Goal: Task Accomplishment & Management: Complete application form

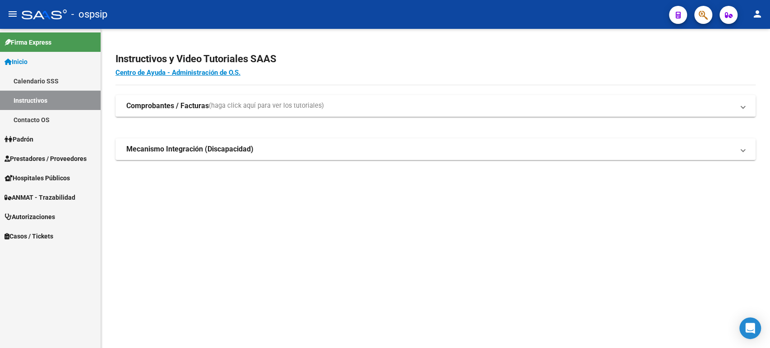
click at [41, 214] on span "Autorizaciones" at bounding box center [30, 217] width 51 height 10
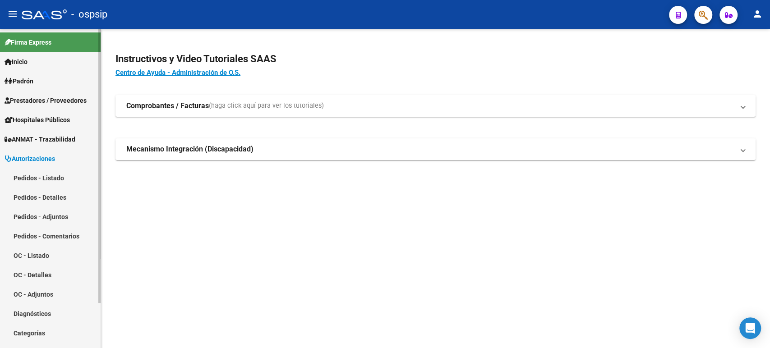
click at [51, 181] on link "Pedidos - Listado" at bounding box center [50, 177] width 101 height 19
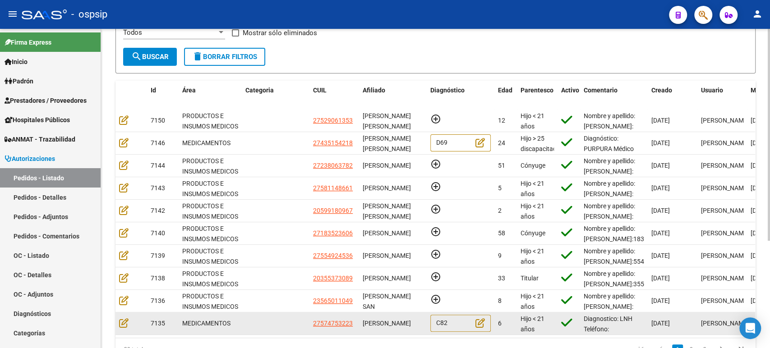
scroll to position [161, 0]
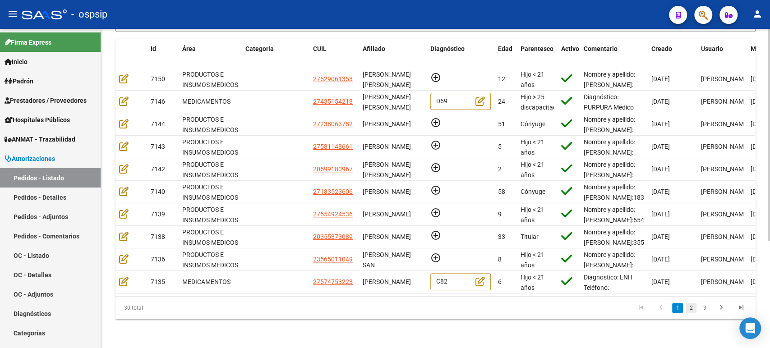
click at [692, 311] on link "2" at bounding box center [691, 308] width 11 height 10
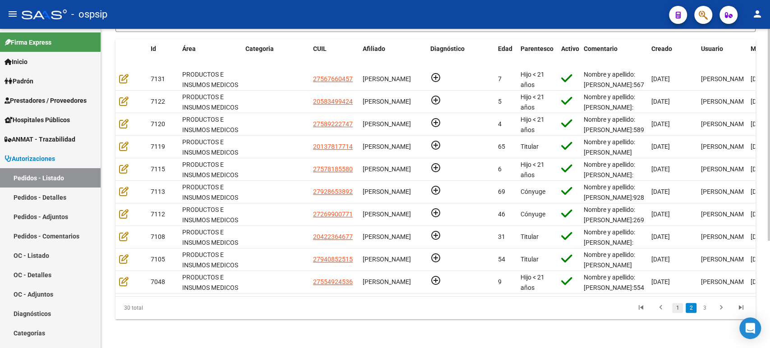
click at [680, 309] on link "1" at bounding box center [677, 308] width 11 height 10
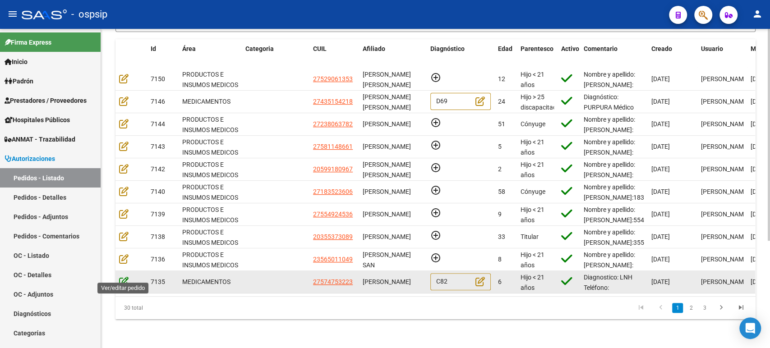
click at [121, 277] on icon at bounding box center [123, 282] width 9 height 10
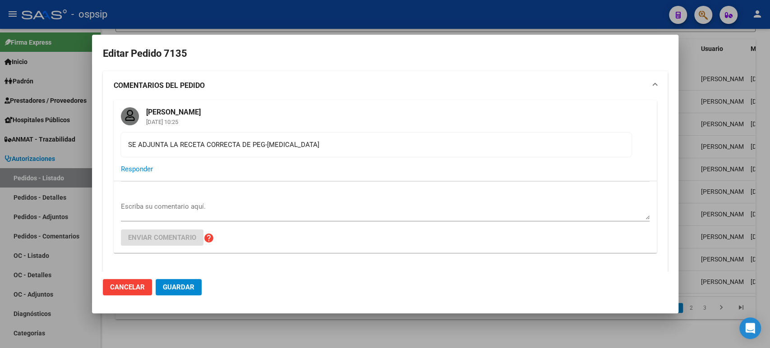
type input "[GEOGRAPHIC_DATA], [PERSON_NAME], [PERSON_NAME] 4375"
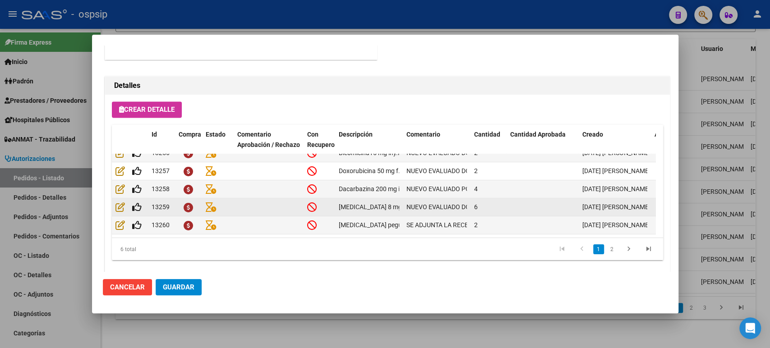
scroll to position [0, 0]
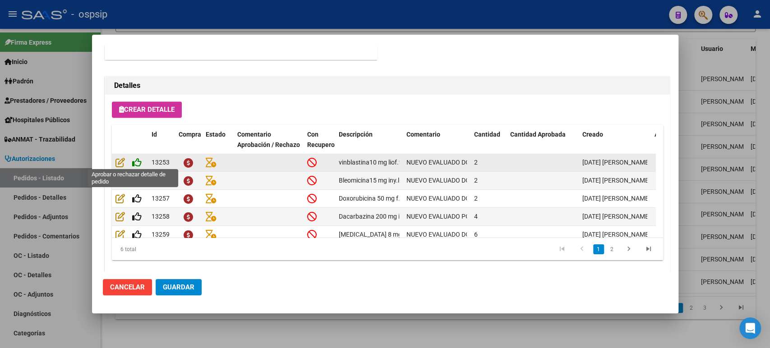
click at [138, 162] on icon at bounding box center [136, 163] width 9 height 10
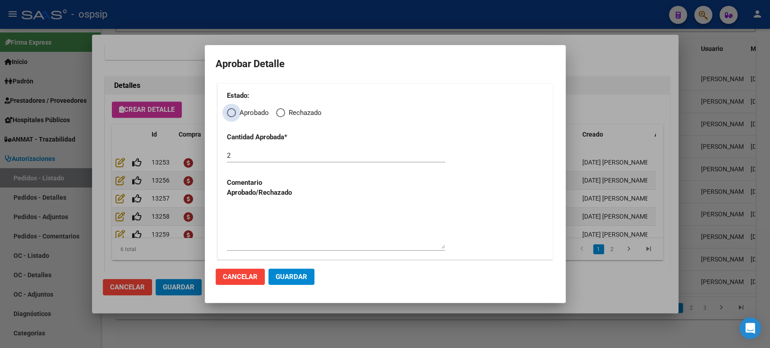
click at [231, 113] on span "Elija una opción" at bounding box center [231, 112] width 9 height 9
click at [231, 113] on input "Aprobado" at bounding box center [231, 112] width 9 height 9
radio input "true"
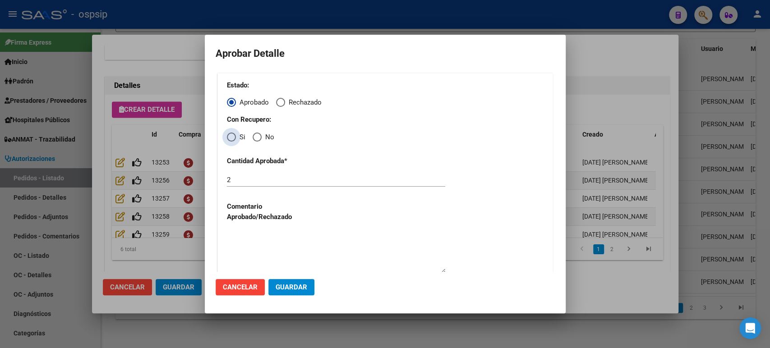
click at [232, 138] on span "Elija una opción" at bounding box center [231, 137] width 9 height 9
click at [232, 138] on input "Si" at bounding box center [231, 137] width 9 height 9
radio input "true"
click at [306, 286] on span "Guardar" at bounding box center [292, 287] width 32 height 8
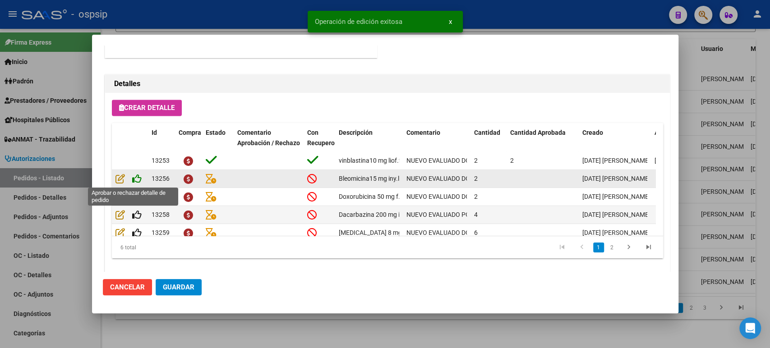
type input "[GEOGRAPHIC_DATA], NUEVE [PERSON_NAME], [PERSON_NAME] 4375"
type input "1170843997"
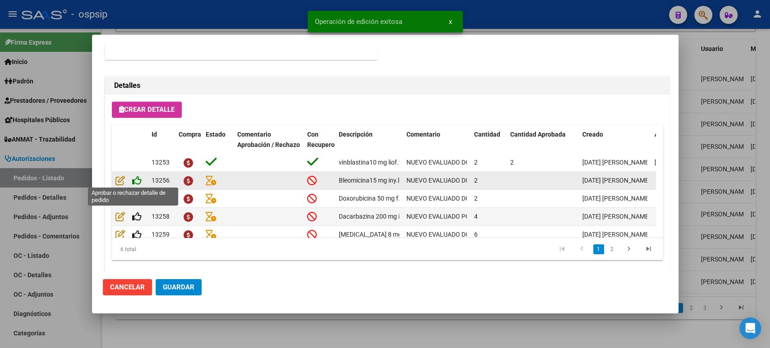
click at [138, 181] on icon at bounding box center [136, 181] width 9 height 10
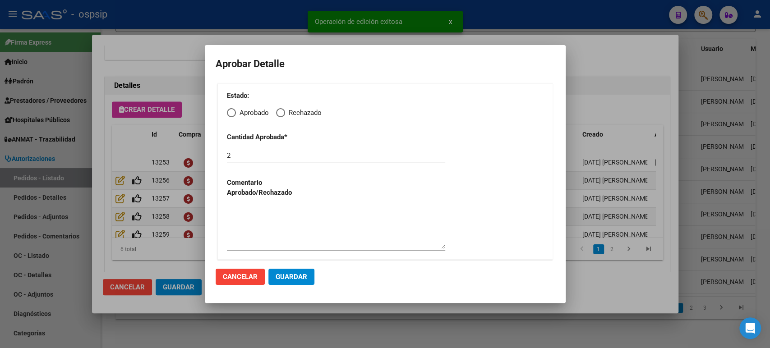
click at [232, 117] on span "Elija una opción" at bounding box center [231, 112] width 9 height 9
click at [232, 117] on input "Aprobado" at bounding box center [231, 112] width 9 height 9
radio input "true"
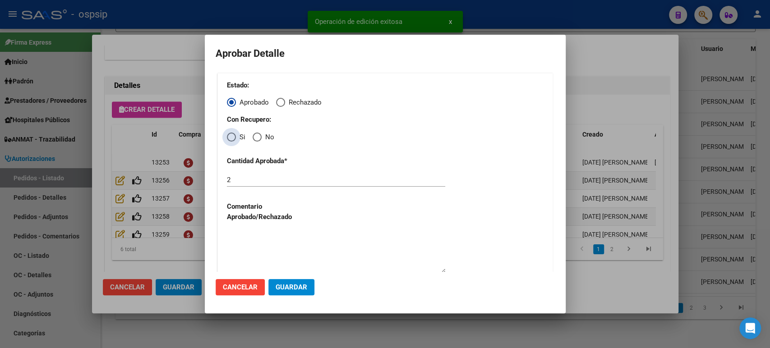
click at [238, 137] on span "Si" at bounding box center [240, 137] width 9 height 10
click at [236, 137] on input "Si" at bounding box center [231, 137] width 9 height 9
radio input "true"
click at [289, 292] on button "Guardar" at bounding box center [292, 287] width 46 height 16
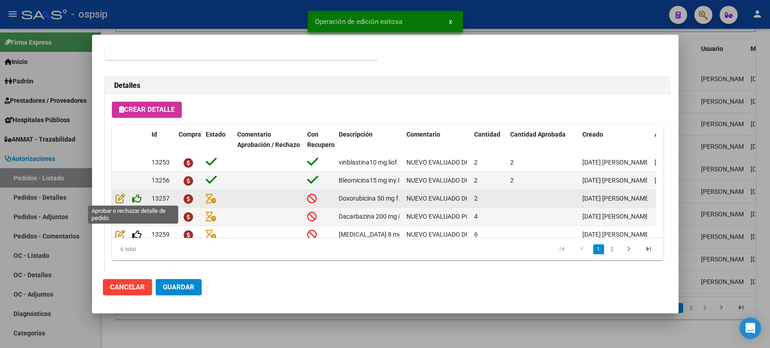
click at [138, 197] on icon at bounding box center [136, 199] width 9 height 10
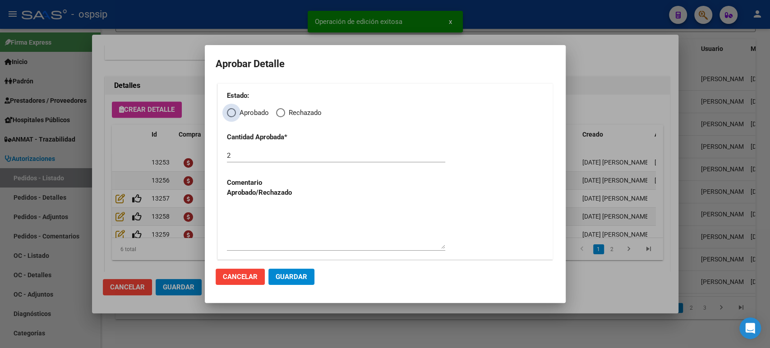
click at [235, 113] on label "Aprobado" at bounding box center [248, 113] width 42 height 10
click at [235, 113] on input "Aprobado" at bounding box center [231, 112] width 9 height 9
radio input "true"
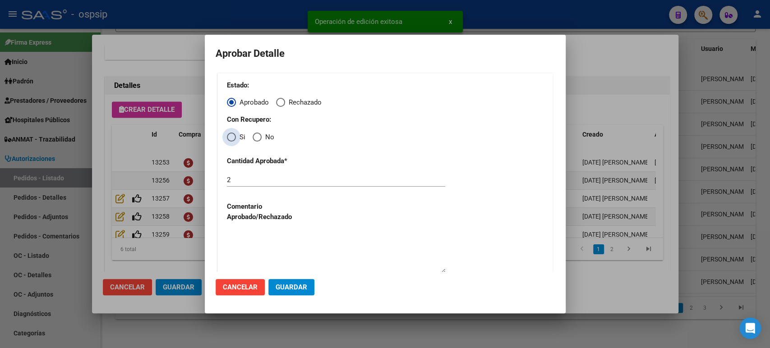
click at [232, 141] on span "Elija una opción" at bounding box center [231, 137] width 9 height 9
click at [232, 141] on input "Si" at bounding box center [231, 137] width 9 height 9
radio input "true"
click at [287, 291] on span "Guardar" at bounding box center [292, 287] width 32 height 8
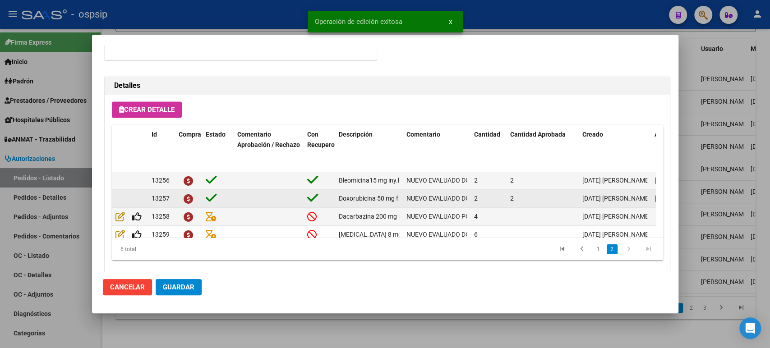
scroll to position [35, 0]
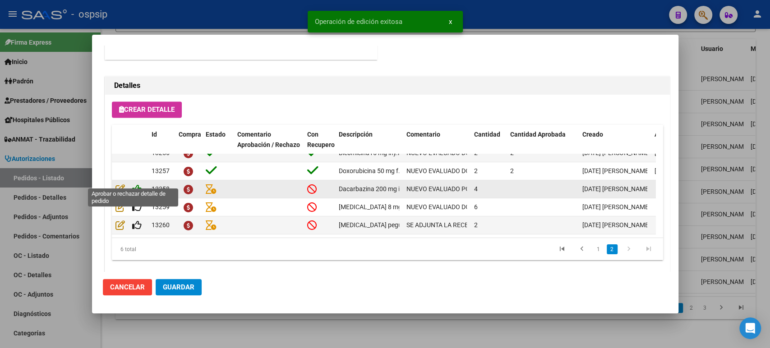
click at [136, 184] on icon at bounding box center [136, 189] width 9 height 10
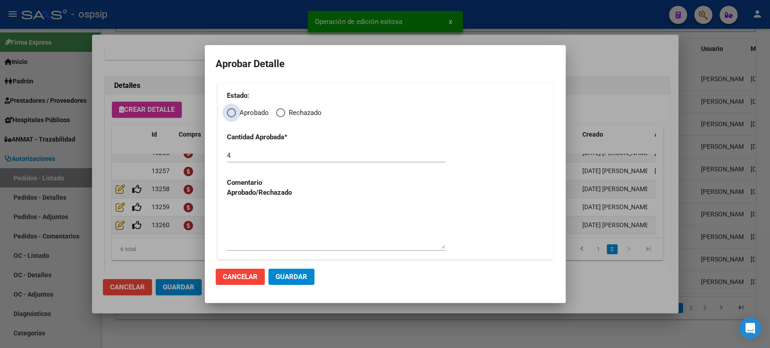
click at [231, 115] on span "Elija una opción" at bounding box center [231, 112] width 9 height 9
click at [231, 115] on input "Aprobado" at bounding box center [231, 112] width 9 height 9
radio input "true"
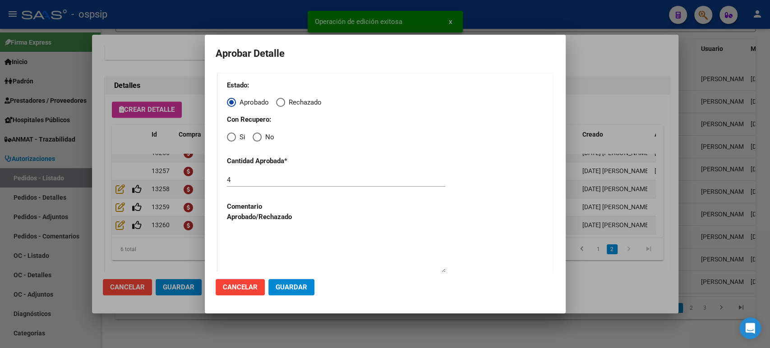
click at [236, 138] on span "Si" at bounding box center [240, 137] width 9 height 10
click at [236, 138] on input "Si" at bounding box center [231, 137] width 9 height 9
radio input "true"
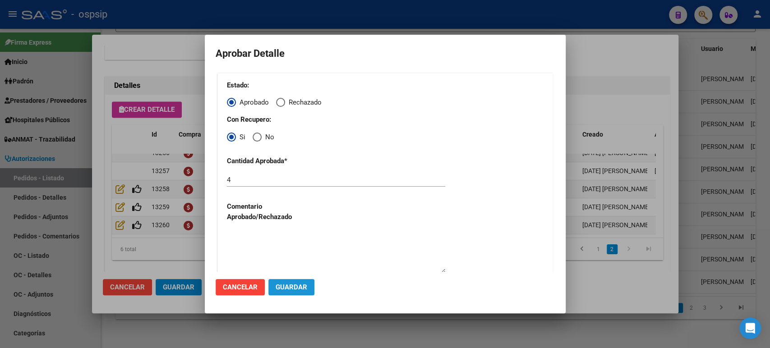
click at [299, 291] on span "Guardar" at bounding box center [292, 287] width 32 height 8
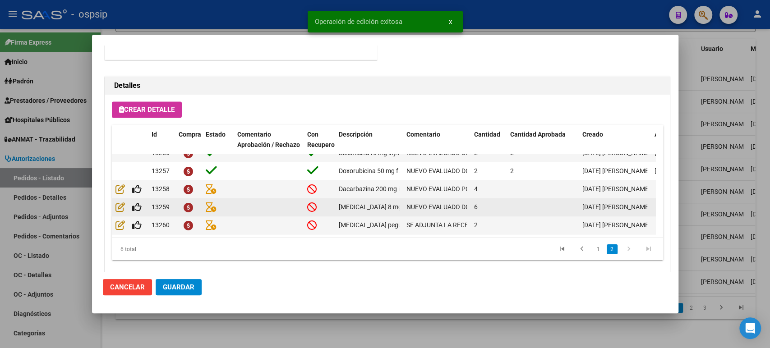
scroll to position [802, 0]
click at [136, 202] on icon at bounding box center [136, 207] width 9 height 10
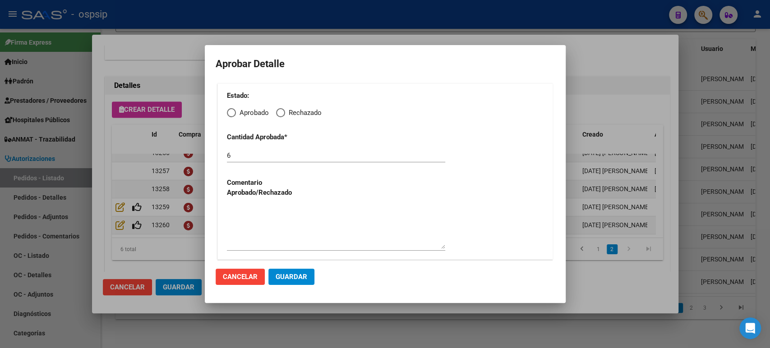
click at [234, 111] on span "Elija una opción" at bounding box center [231, 112] width 9 height 9
click at [234, 111] on input "Aprobado" at bounding box center [231, 112] width 9 height 9
radio input "true"
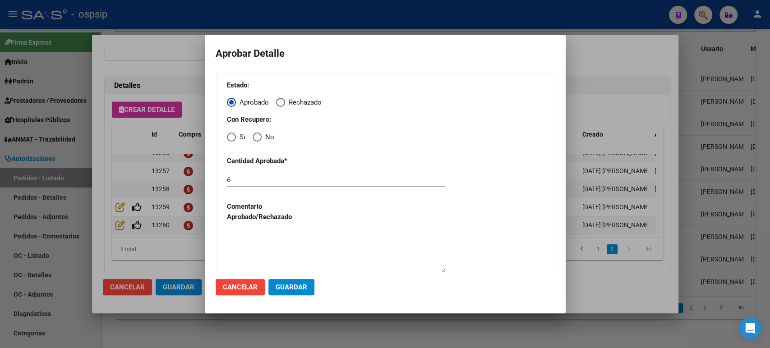
click at [235, 139] on span "Elija una opción" at bounding box center [231, 137] width 9 height 9
click at [235, 139] on input "Si" at bounding box center [231, 137] width 9 height 9
radio input "true"
click at [285, 288] on span "Guardar" at bounding box center [292, 287] width 32 height 8
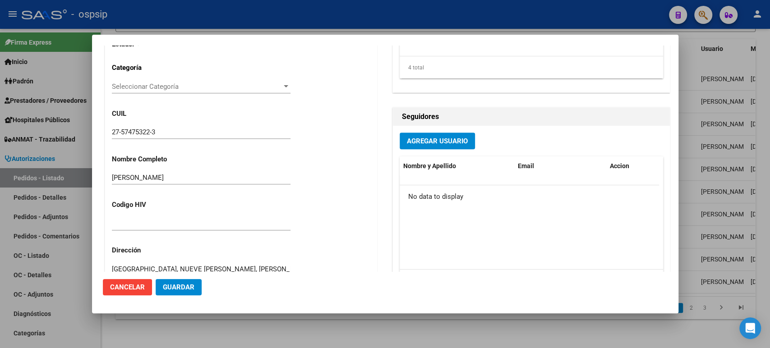
scroll to position [250, 0]
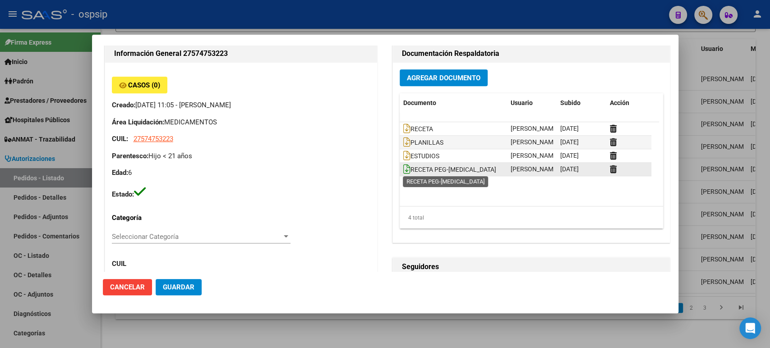
click at [404, 169] on icon at bounding box center [406, 169] width 7 height 10
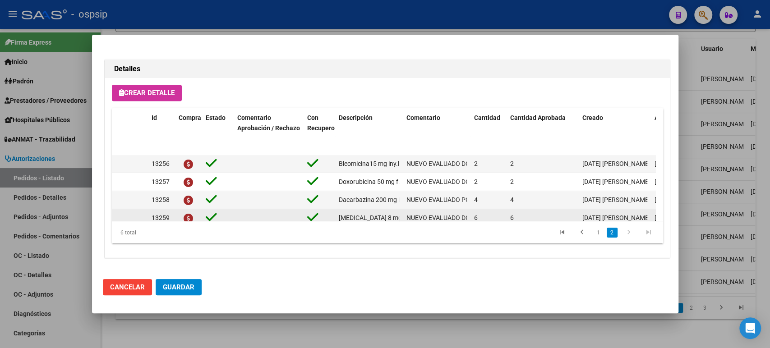
scroll to position [35, 0]
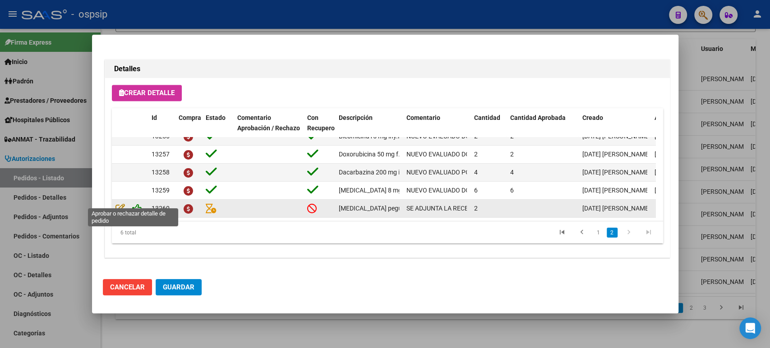
click at [137, 204] on icon at bounding box center [136, 209] width 9 height 10
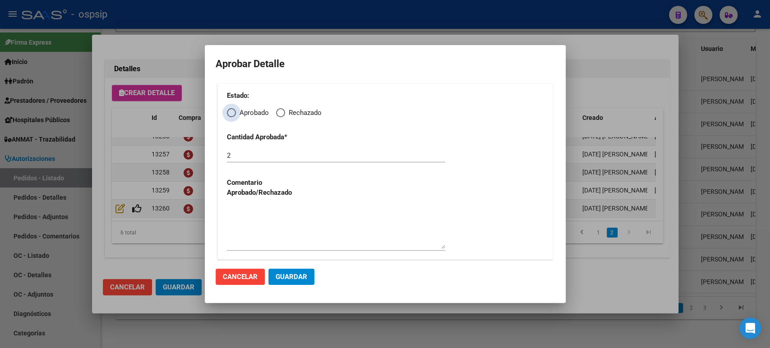
click at [230, 110] on span "Elija una opción" at bounding box center [231, 112] width 9 height 9
click at [230, 110] on input "Aprobado" at bounding box center [231, 112] width 9 height 9
radio input "true"
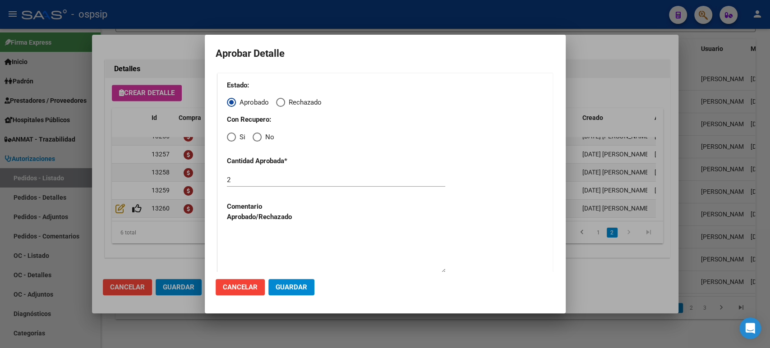
click at [226, 133] on div "Estado: Aprobado Rechazado Con Recupero: Si No Cantidad Aprobada * 2 Comentario…" at bounding box center [386, 178] width 336 height 211
click at [229, 137] on span "Elija una opción" at bounding box center [231, 137] width 9 height 9
click at [229, 137] on input "Si" at bounding box center [231, 137] width 9 height 9
radio input "true"
click at [295, 283] on span "Guardar" at bounding box center [292, 287] width 32 height 8
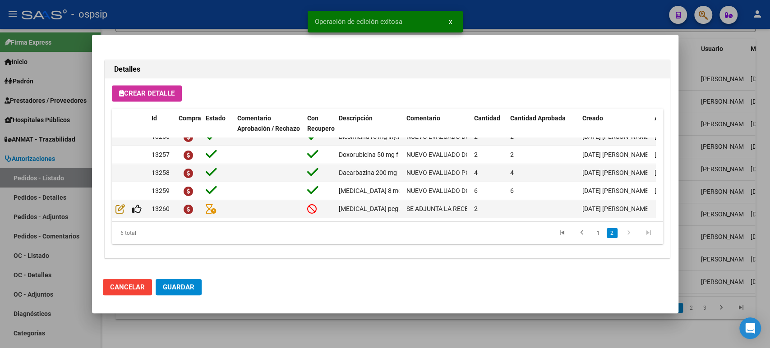
click at [183, 289] on span "Guardar" at bounding box center [179, 287] width 32 height 8
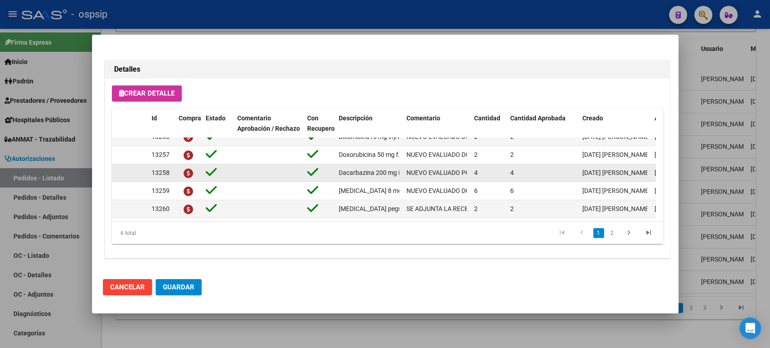
scroll to position [0, 0]
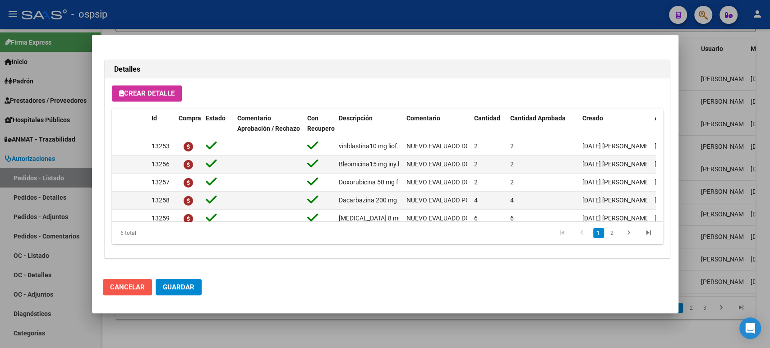
click at [122, 289] on span "Cancelar" at bounding box center [127, 287] width 35 height 8
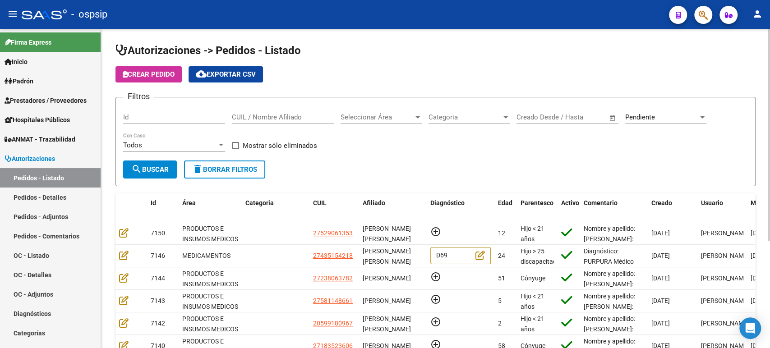
click at [278, 118] on input "CUIL / Nombre Afiliado" at bounding box center [283, 117] width 102 height 8
type input "[PERSON_NAME]"
click at [651, 118] on span "Pendiente" at bounding box center [641, 117] width 30 height 8
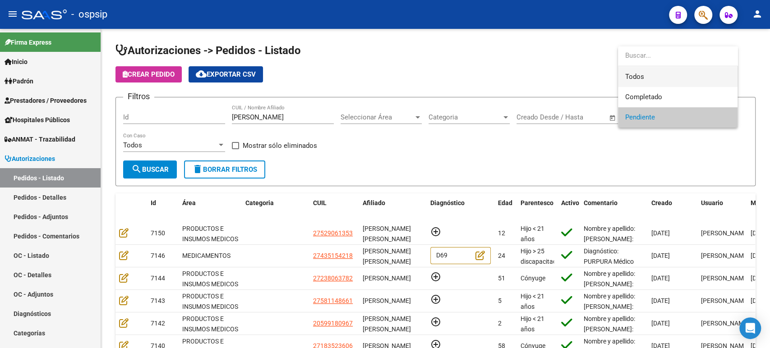
click at [642, 71] on span "Todos" at bounding box center [678, 77] width 105 height 20
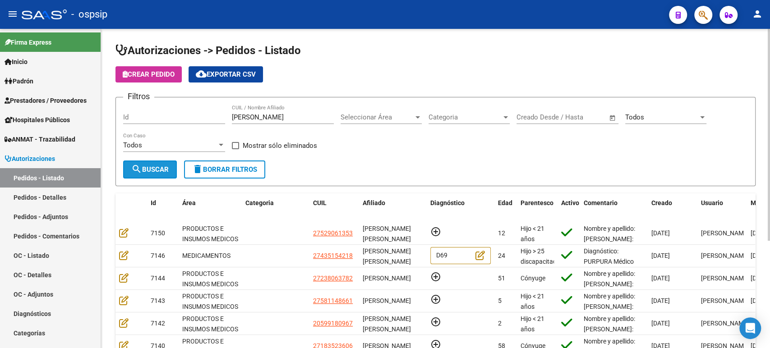
click at [150, 171] on span "search Buscar" at bounding box center [149, 170] width 37 height 8
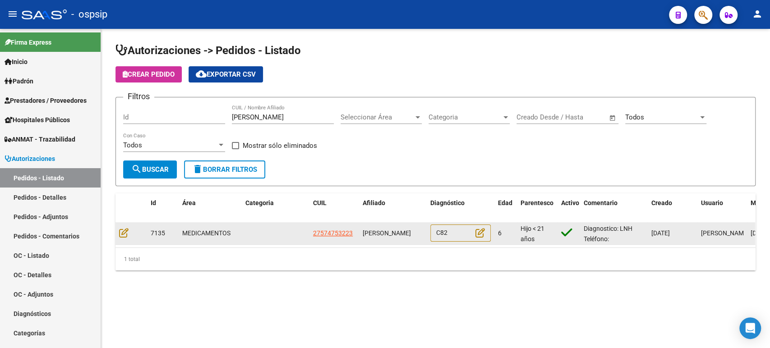
drag, startPoint x: 365, startPoint y: 228, endPoint x: 422, endPoint y: 237, distance: 57.5
click at [422, 237] on div "[PERSON_NAME]" at bounding box center [393, 233] width 60 height 10
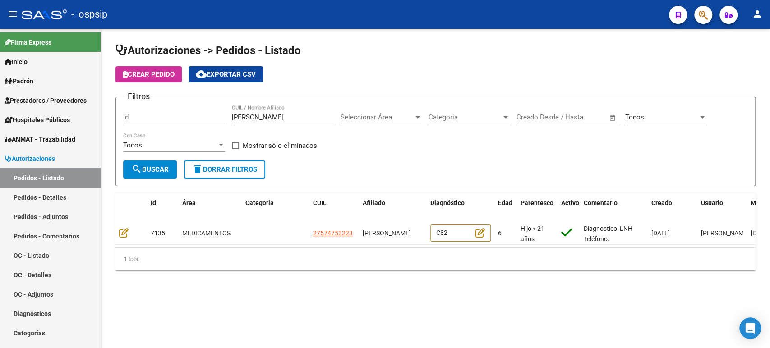
copy span "[PERSON_NAME]"
click at [646, 120] on div "Todos" at bounding box center [662, 117] width 73 height 8
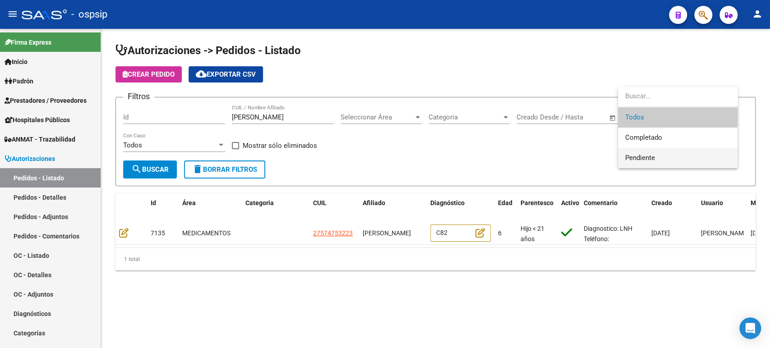
click at [648, 153] on span "Pendiente" at bounding box center [678, 158] width 105 height 20
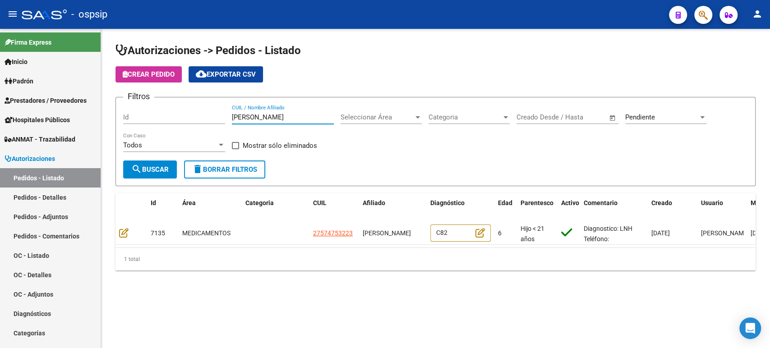
drag, startPoint x: 282, startPoint y: 115, endPoint x: 191, endPoint y: 113, distance: 90.3
click at [191, 113] on div "Filtros Id [PERSON_NAME] CUIL / Nombre Afiliado Seleccionar Área Seleccionar Ár…" at bounding box center [435, 133] width 625 height 56
click at [155, 172] on span "search Buscar" at bounding box center [149, 170] width 37 height 8
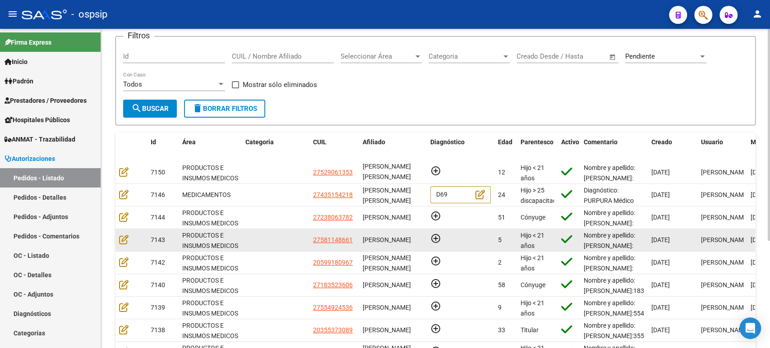
scroll to position [150, 0]
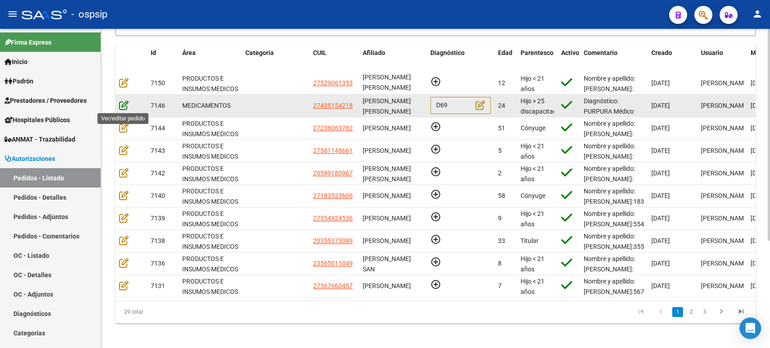
click at [124, 102] on icon at bounding box center [123, 105] width 9 height 10
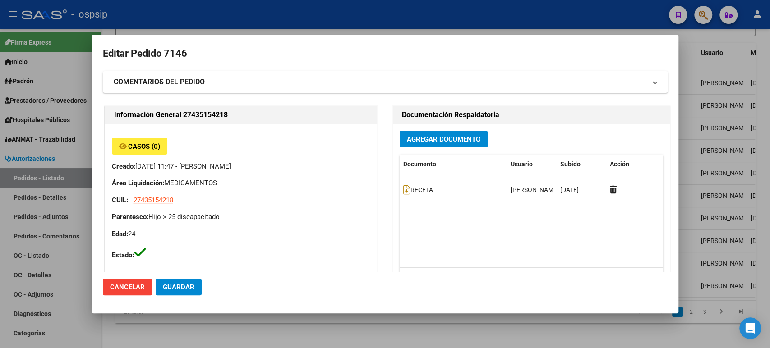
type input "[PERSON_NAME]"
type input "[GEOGRAPHIC_DATA], [GEOGRAPHIC_DATA], ARENALES 2166, Piso: 00, Departamento: 0"
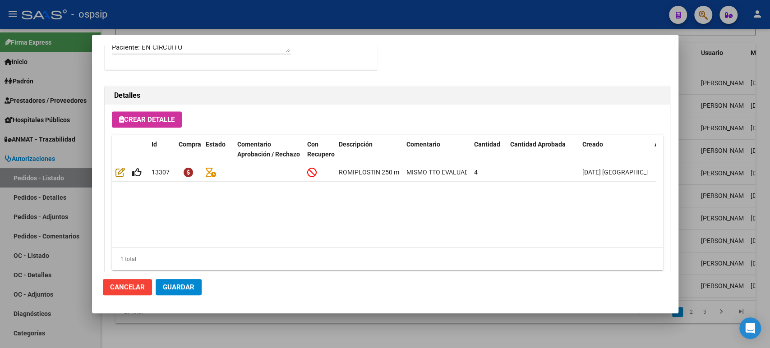
scroll to position [629, 0]
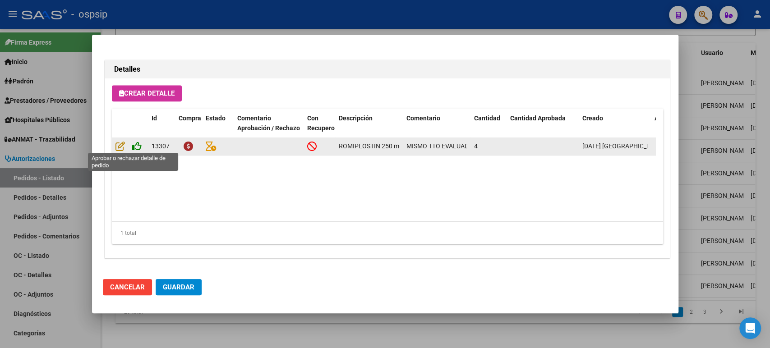
click at [139, 147] on icon at bounding box center [136, 146] width 9 height 10
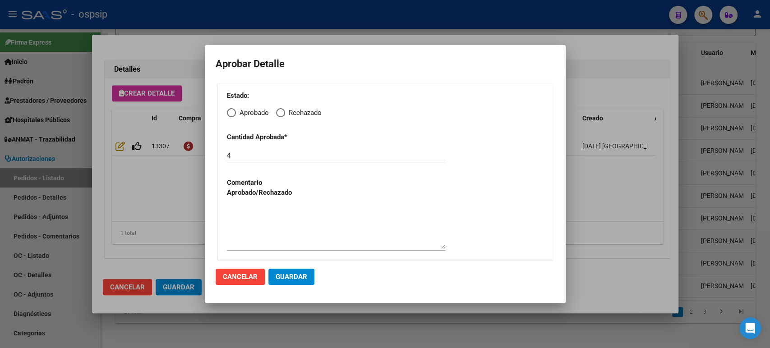
click at [232, 114] on span "Elija una opción" at bounding box center [231, 112] width 9 height 9
click at [232, 114] on input "Aprobado" at bounding box center [231, 112] width 9 height 9
radio input "true"
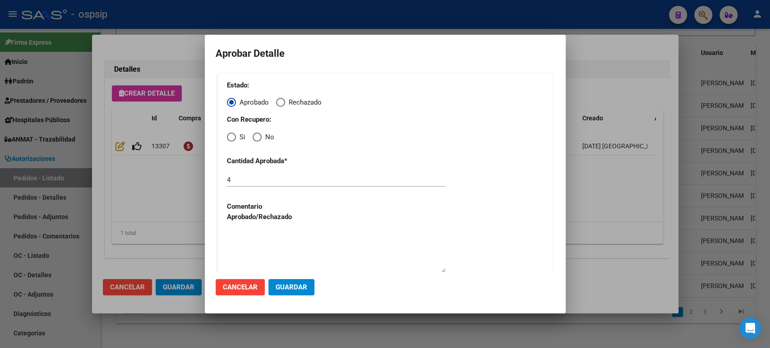
click at [228, 140] on span "Elija una opción" at bounding box center [231, 137] width 9 height 9
click at [228, 140] on input "Si" at bounding box center [231, 137] width 9 height 9
radio input "true"
click at [287, 283] on button "Guardar" at bounding box center [292, 287] width 46 height 16
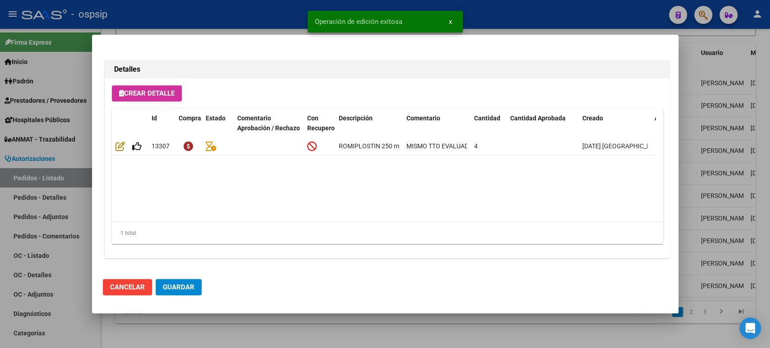
type input "[PERSON_NAME] [PERSON_NAME]"
type input "[GEOGRAPHIC_DATA], [GEOGRAPHIC_DATA], ARENALES 2166, Piso: 00"
click at [183, 291] on span "Guardar" at bounding box center [179, 287] width 32 height 8
click at [709, 168] on div at bounding box center [385, 174] width 770 height 348
